Goal: Task Accomplishment & Management: Complete application form

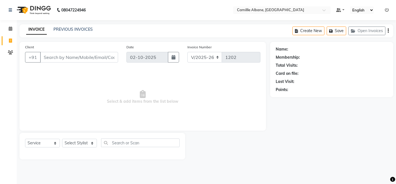
select select "7025"
select select "service"
click at [80, 59] on input "Client" at bounding box center [79, 57] width 78 height 11
click at [77, 29] on link "PREVIOUS INVOICES" at bounding box center [73, 29] width 39 height 5
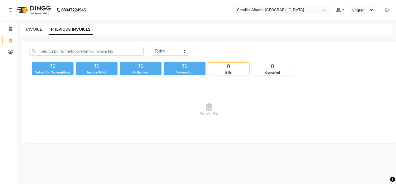
click at [35, 28] on link "INVOICE" at bounding box center [34, 29] width 16 height 5
select select "service"
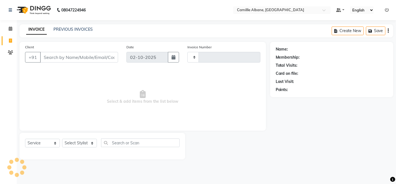
type input "1202"
select select "7025"
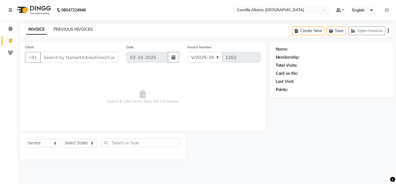
click at [76, 29] on link "PREVIOUS INVOICES" at bounding box center [73, 29] width 39 height 5
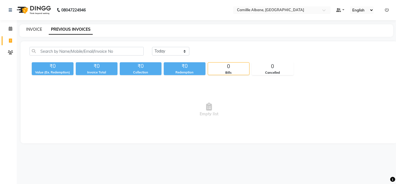
click at [28, 28] on link "INVOICE" at bounding box center [34, 29] width 16 height 5
select select "service"
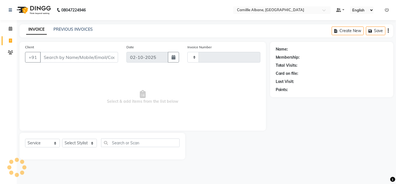
type input "1202"
select select "7025"
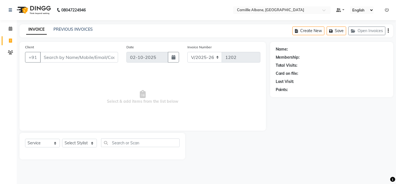
click at [66, 57] on input "Client" at bounding box center [79, 57] width 78 height 11
click at [79, 28] on link "PREVIOUS INVOICES" at bounding box center [73, 29] width 39 height 5
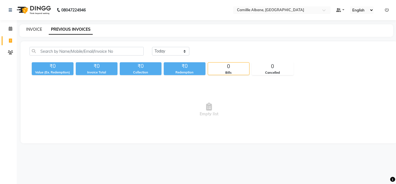
click at [37, 27] on link "INVOICE" at bounding box center [34, 29] width 16 height 5
select select "7025"
select select "service"
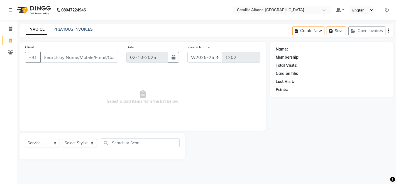
click at [67, 59] on input "Client" at bounding box center [79, 57] width 78 height 11
type input "[PERSON_NAME]"
click at [67, 59] on input "[PERSON_NAME]" at bounding box center [65, 57] width 50 height 11
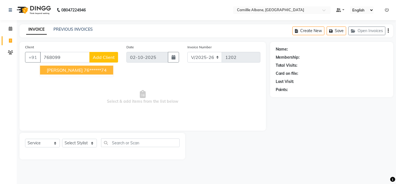
click at [49, 70] on span "[PERSON_NAME]" at bounding box center [65, 70] width 36 height 6
type input "76******74"
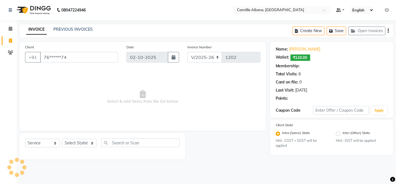
select select "2: Object"
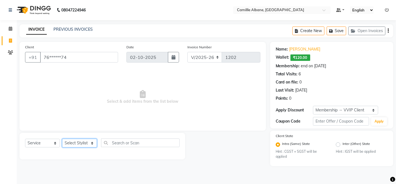
click at [92, 144] on select "Select Stylist Admin Danish Dr, [PERSON_NAME] K T [PERSON_NAME] [PERSON_NAME]" at bounding box center [79, 143] width 35 height 9
select select "57811"
click at [62, 139] on select "Select Stylist Admin Danish Dr, [PERSON_NAME] K T [PERSON_NAME] [PERSON_NAME]" at bounding box center [79, 143] width 35 height 9
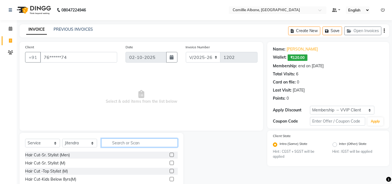
click at [125, 141] on input "text" at bounding box center [139, 142] width 76 height 9
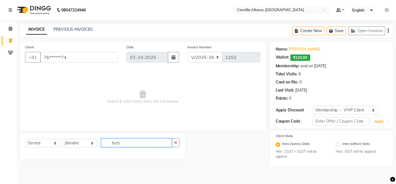
click at [110, 143] on input "tuch" at bounding box center [136, 142] width 71 height 9
type input "roottuch"
click at [142, 144] on input "roottuch" at bounding box center [136, 142] width 71 height 9
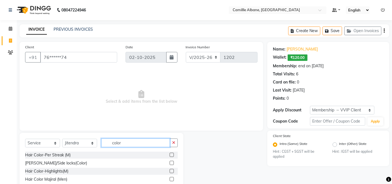
scroll to position [39, 0]
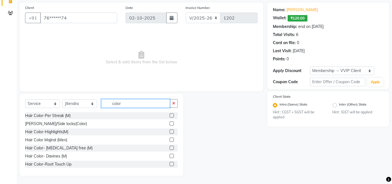
type input "color"
click at [172, 131] on div at bounding box center [174, 131] width 8 height 7
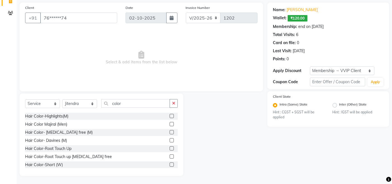
scroll to position [7, 0]
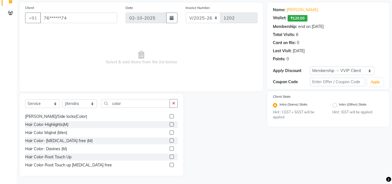
click at [170, 155] on label at bounding box center [172, 156] width 4 height 4
click at [170, 155] on input "checkbox" at bounding box center [172, 157] width 4 height 4
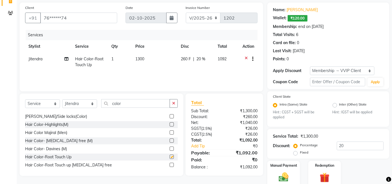
checkbox input "false"
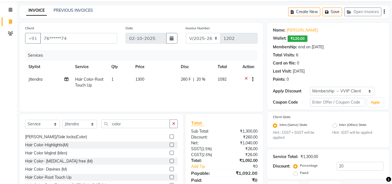
scroll to position [0, 0]
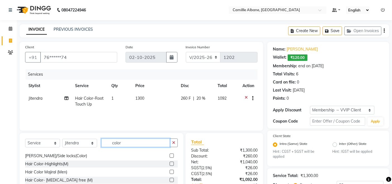
click at [125, 142] on input "color" at bounding box center [135, 142] width 69 height 9
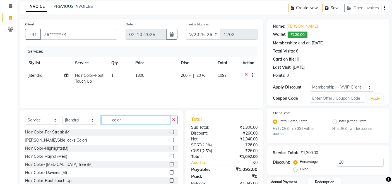
scroll to position [10, 0]
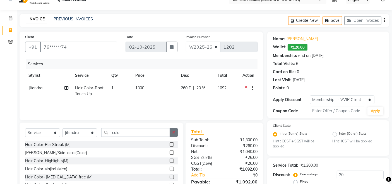
click at [173, 130] on icon "button" at bounding box center [173, 132] width 3 height 4
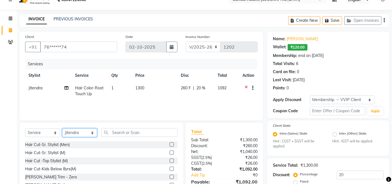
click at [93, 132] on select "Select Stylist Admin Danish Dr, [PERSON_NAME] K T [PERSON_NAME] [PERSON_NAME]" at bounding box center [79, 132] width 35 height 9
select select "57813"
click at [62, 128] on select "Select Stylist Admin Danish Dr, [PERSON_NAME] K T [PERSON_NAME] [PERSON_NAME]" at bounding box center [79, 132] width 35 height 9
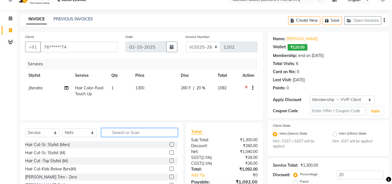
click at [136, 131] on input "text" at bounding box center [139, 132] width 76 height 9
type input "pedi"
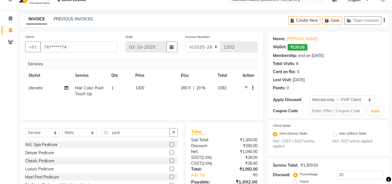
click at [170, 144] on label at bounding box center [172, 144] width 4 height 4
click at [170, 144] on input "checkbox" at bounding box center [172, 145] width 4 height 4
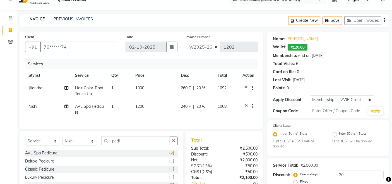
checkbox input "false"
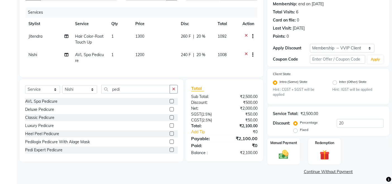
scroll to position [0, 0]
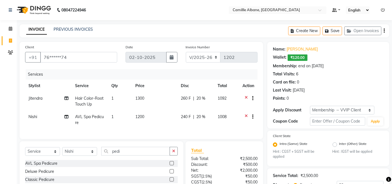
click at [385, 30] on div "Create New Save Open Invoices" at bounding box center [338, 30] width 101 height 13
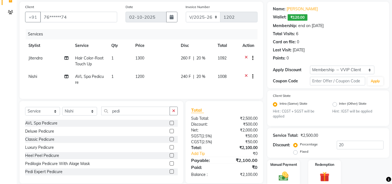
scroll to position [62, 0]
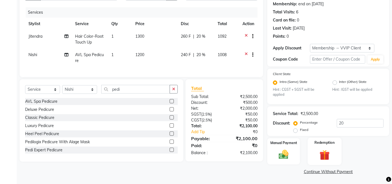
click at [324, 147] on div "Redemption" at bounding box center [325, 150] width 34 height 27
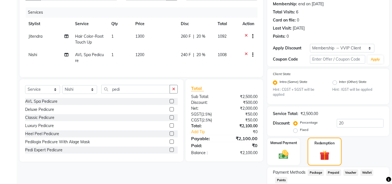
scroll to position [98, 0]
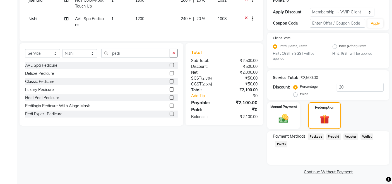
click at [369, 135] on span "Wallet" at bounding box center [366, 136] width 13 height 6
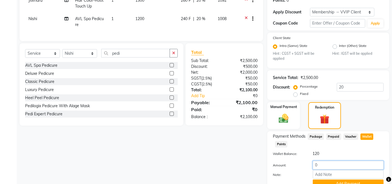
click at [328, 167] on input "0" at bounding box center [348, 165] width 71 height 9
type input "0120"
click at [332, 165] on input "0120" at bounding box center [348, 165] width 71 height 9
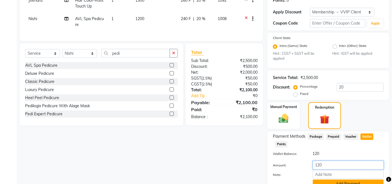
type input "120"
click at [348, 180] on button "Add Payment" at bounding box center [348, 183] width 71 height 9
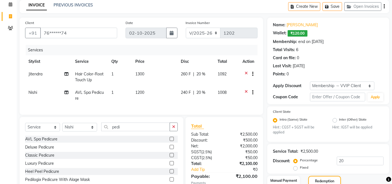
scroll to position [0, 0]
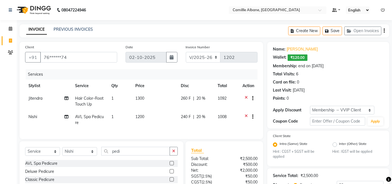
click at [385, 29] on div "Create New Save Open Invoices" at bounding box center [338, 30] width 101 height 13
click at [384, 31] on icon "button" at bounding box center [383, 31] width 1 height 0
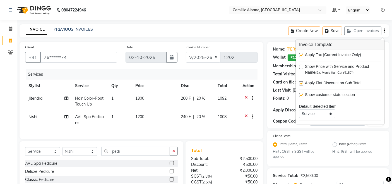
click at [301, 54] on label at bounding box center [301, 55] width 4 height 4
click at [301, 54] on input "checkbox" at bounding box center [301, 56] width 4 height 4
checkbox input "false"
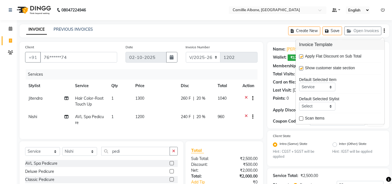
click at [301, 55] on label at bounding box center [301, 57] width 4 height 4
click at [301, 55] on input "checkbox" at bounding box center [301, 57] width 4 height 4
click at [302, 56] on label at bounding box center [301, 57] width 4 height 4
click at [302, 56] on input "checkbox" at bounding box center [301, 57] width 4 height 4
checkbox input "true"
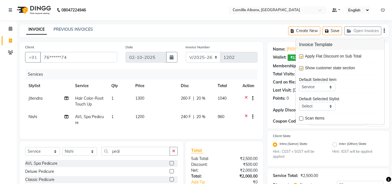
click at [247, 29] on div "INVOICE PREVIOUS INVOICES Create New Save Open Invoices" at bounding box center [204, 30] width 369 height 13
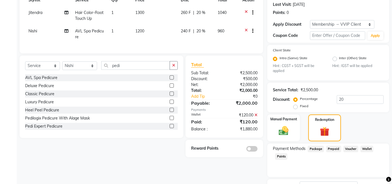
scroll to position [26, 0]
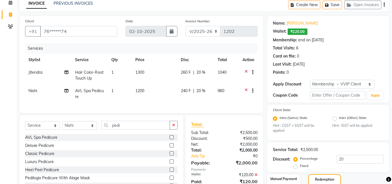
click at [383, 5] on icon "button" at bounding box center [383, 5] width 1 height 0
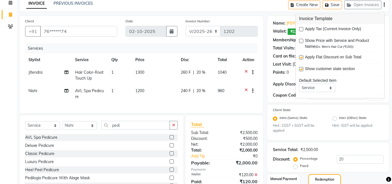
click at [301, 30] on label at bounding box center [301, 29] width 4 height 4
click at [301, 30] on input "checkbox" at bounding box center [301, 30] width 4 height 4
checkbox input "true"
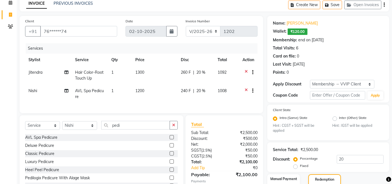
scroll to position [78, 0]
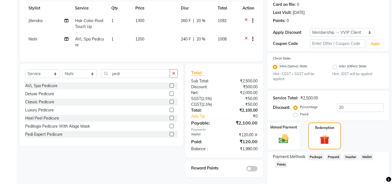
click at [160, 160] on div "Select Service Product Membership Package Voucher Prepaid Gift Card Select Styl…" at bounding box center [99, 120] width 168 height 113
click at [136, 160] on div "Select Service Product Membership Package Voucher Prepaid Gift Card Select Styl…" at bounding box center [99, 120] width 168 height 113
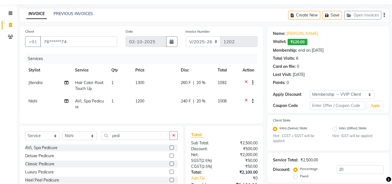
scroll to position [0, 0]
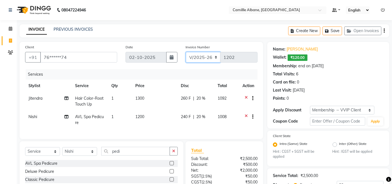
click at [206, 56] on select "INV/2025 V/2025-26" at bounding box center [203, 57] width 35 height 11
select select "7061"
click at [186, 52] on select "INV/2025 V/2025-26" at bounding box center [203, 57] width 35 height 11
type input "0369"
click at [385, 31] on div "Create New Save Open Invoices" at bounding box center [338, 30] width 101 height 13
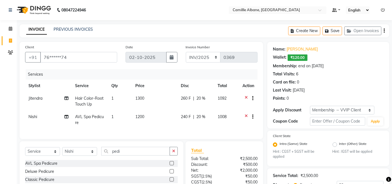
click at [383, 33] on button "button" at bounding box center [383, 30] width 1 height 13
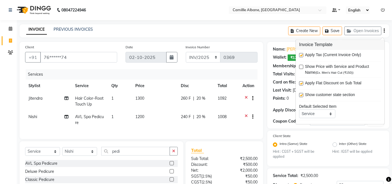
click at [302, 56] on label at bounding box center [301, 55] width 4 height 4
click at [302, 56] on input "checkbox" at bounding box center [301, 56] width 4 height 4
checkbox input "false"
click at [280, 39] on main "INVOICE PREVIOUS INVOICES Create New Save Open Invoices Client +91 76******74 D…" at bounding box center [204, 168] width 375 height 289
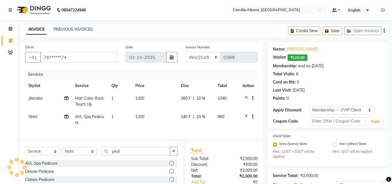
scroll to position [129, 0]
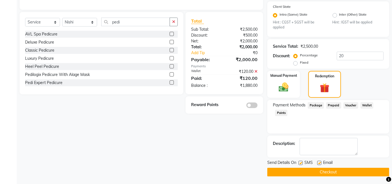
click at [219, 133] on div "Client +91 76******74 Date [DATE] Invoice Number INV/2025 V/[PHONE_NUMBER] Serv…" at bounding box center [141, 44] width 252 height 263
click at [283, 83] on img at bounding box center [283, 87] width 17 height 12
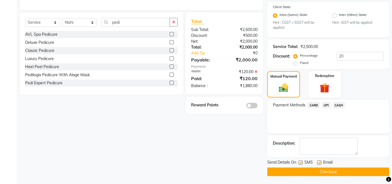
click at [338, 103] on span "CASH" at bounding box center [339, 105] width 12 height 6
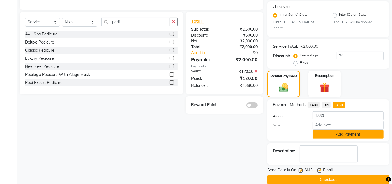
click at [358, 134] on button "Add Payment" at bounding box center [348, 134] width 71 height 9
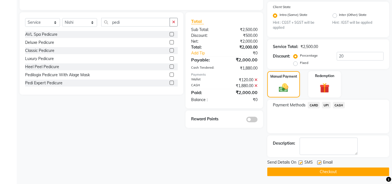
click at [342, 171] on button "Checkout" at bounding box center [328, 171] width 122 height 9
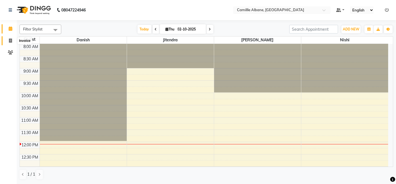
click at [9, 40] on icon at bounding box center [10, 40] width 3 height 4
select select "7025"
select select "service"
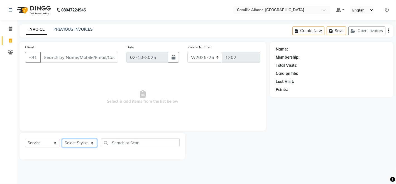
click at [78, 144] on select "Select Stylist Admin Danish Dr, [PERSON_NAME] K T [PERSON_NAME] [PERSON_NAME]" at bounding box center [79, 143] width 35 height 9
select select "57811"
click at [62, 139] on select "Select Stylist Admin Danish Dr, [PERSON_NAME] K T [PERSON_NAME] [PERSON_NAME]" at bounding box center [79, 143] width 35 height 9
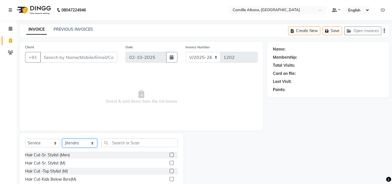
scroll to position [39, 0]
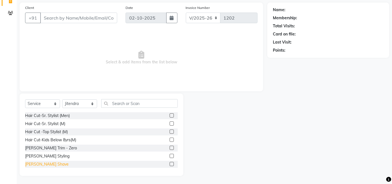
click at [41, 162] on div "[PERSON_NAME] Shave" at bounding box center [46, 164] width 43 height 6
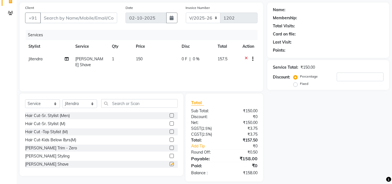
checkbox input "false"
click at [109, 13] on input "Client" at bounding box center [78, 18] width 77 height 11
click at [83, 18] on input "Client" at bounding box center [78, 18] width 77 height 11
click at [85, 19] on input "Client" at bounding box center [78, 18] width 77 height 11
type input "s"
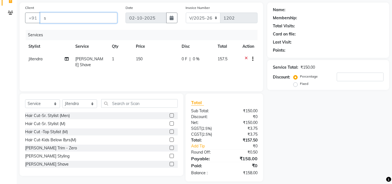
type input "0"
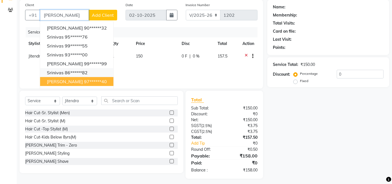
scroll to position [45, 0]
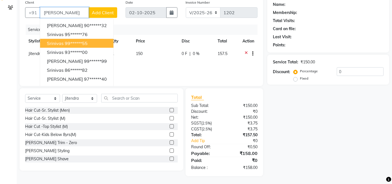
click at [74, 41] on ngb-highlight "99******55" at bounding box center [76, 43] width 23 height 6
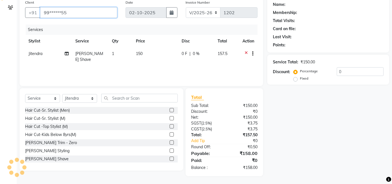
type input "99******55"
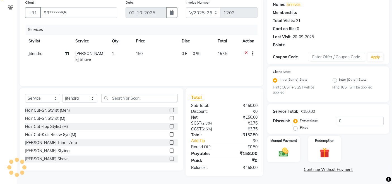
select select "2: Object"
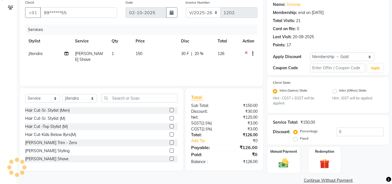
type input "20"
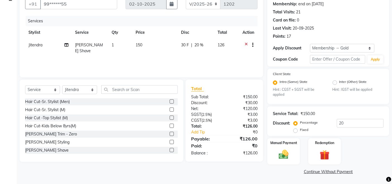
scroll to position [0, 0]
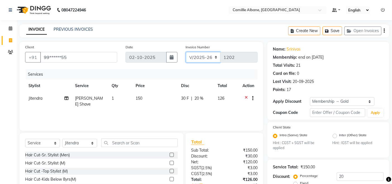
click at [210, 59] on select "INV/2025 V/2025-26" at bounding box center [203, 57] width 35 height 11
select select "7061"
click at [186, 52] on select "INV/2025 V/2025-26" at bounding box center [203, 57] width 35 height 11
type input "0369"
click at [384, 31] on icon "button" at bounding box center [383, 31] width 1 height 0
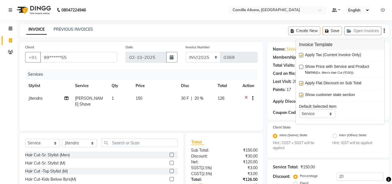
click at [301, 54] on label at bounding box center [301, 55] width 4 height 4
click at [301, 54] on input "checkbox" at bounding box center [301, 56] width 4 height 4
checkbox input "false"
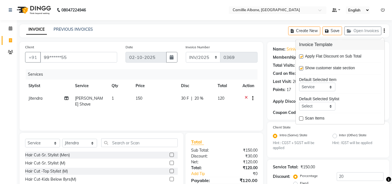
scroll to position [53, 0]
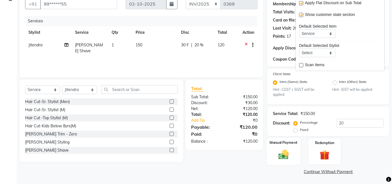
click at [290, 158] on img at bounding box center [283, 155] width 17 height 12
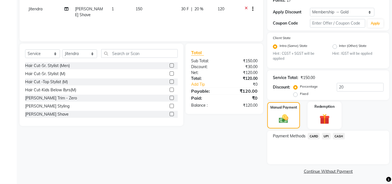
scroll to position [0, 0]
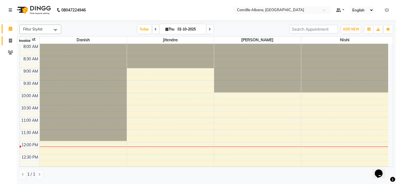
click at [9, 40] on icon at bounding box center [10, 40] width 3 height 4
select select "7025"
select select "service"
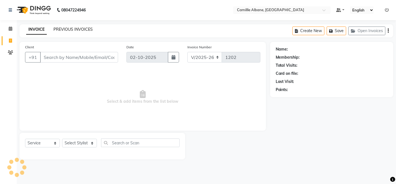
click at [77, 27] on link "PREVIOUS INVOICES" at bounding box center [73, 29] width 39 height 5
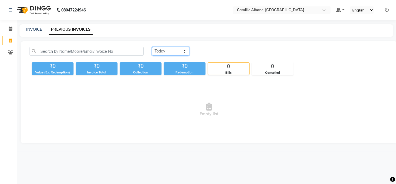
click at [166, 50] on select "Today Yesterday Custom Range" at bounding box center [170, 51] width 37 height 9
select select "yesterday"
click at [152, 47] on select "Today Yesterday Custom Range" at bounding box center [170, 51] width 37 height 9
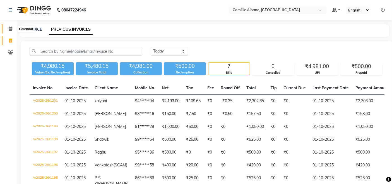
click at [10, 29] on icon at bounding box center [11, 28] width 4 height 4
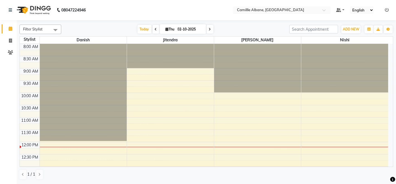
click at [385, 8] on ul "Default Panel My Panel English ENGLISH Español العربية मराठी हिंदी ગુજરાતી தமிழ…" at bounding box center [363, 10] width 58 height 8
click at [388, 10] on icon at bounding box center [387, 10] width 4 height 4
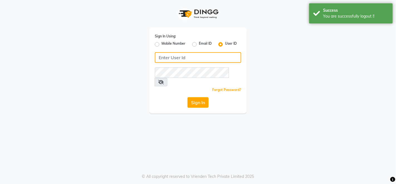
click at [212, 62] on input "Username" at bounding box center [198, 57] width 86 height 11
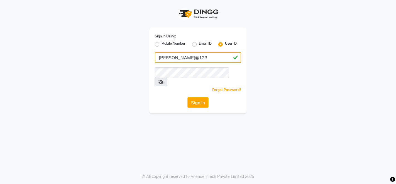
click at [212, 62] on input "Camille@123" at bounding box center [198, 57] width 86 height 11
click at [212, 60] on input "Camille@123" at bounding box center [198, 57] width 86 height 11
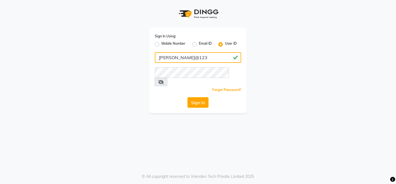
type input "Camille@123"
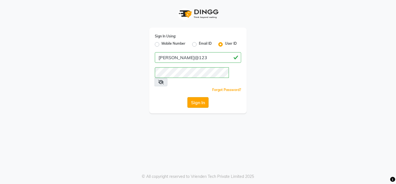
click at [200, 97] on button "Sign In" at bounding box center [198, 102] width 21 height 11
